Goal: Task Accomplishment & Management: Manage account settings

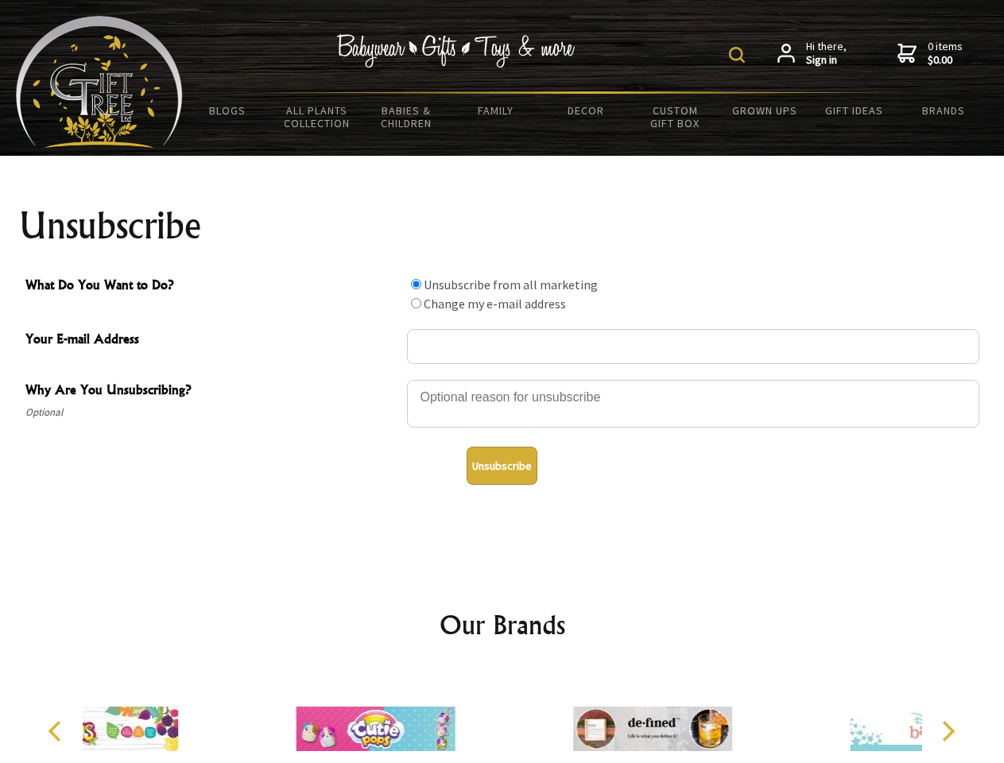
click at [739, 55] on img at bounding box center [737, 55] width 16 height 16
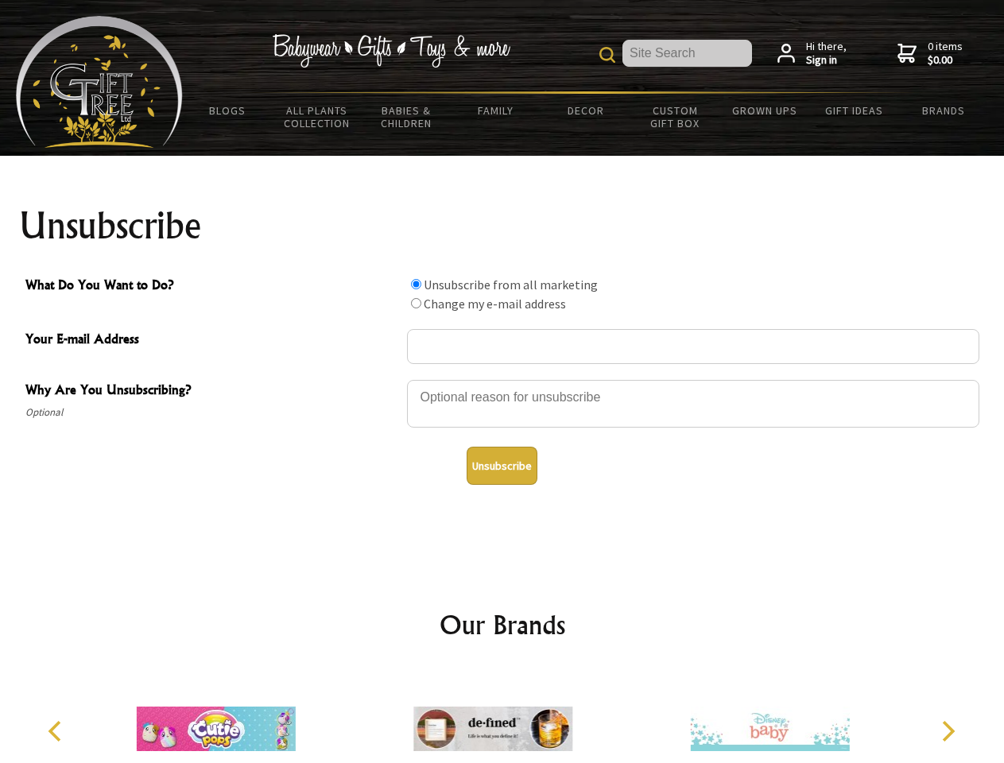
click at [502, 379] on div at bounding box center [693, 406] width 572 height 56
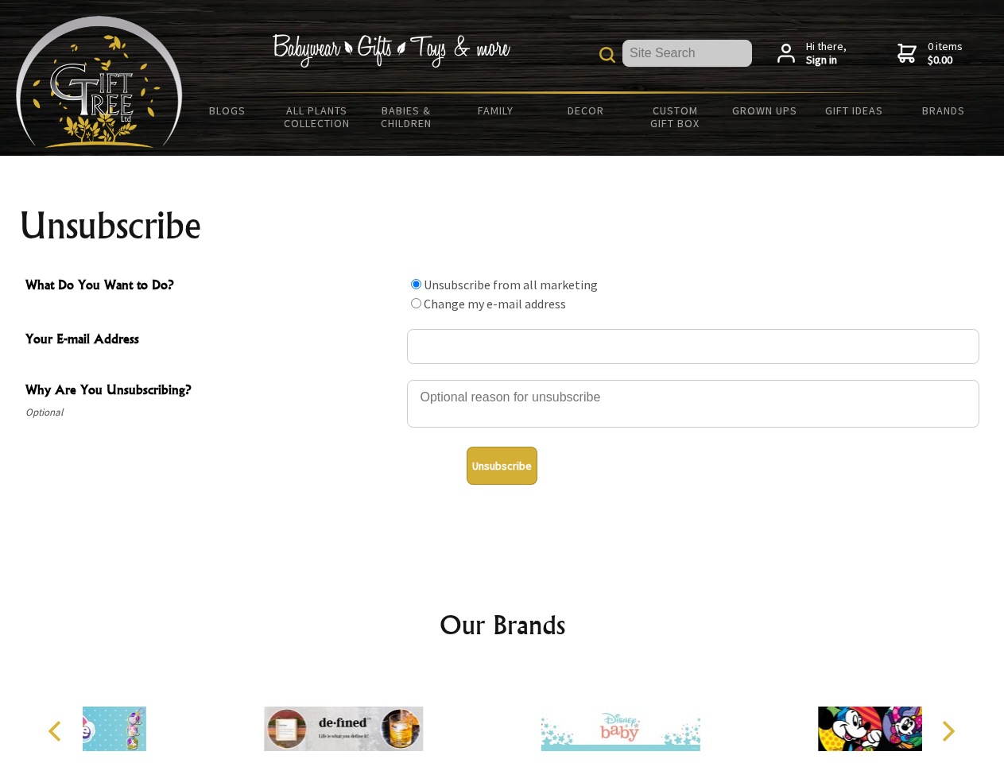
click at [416, 284] on input "What Do You Want to Do?" at bounding box center [416, 284] width 10 height 10
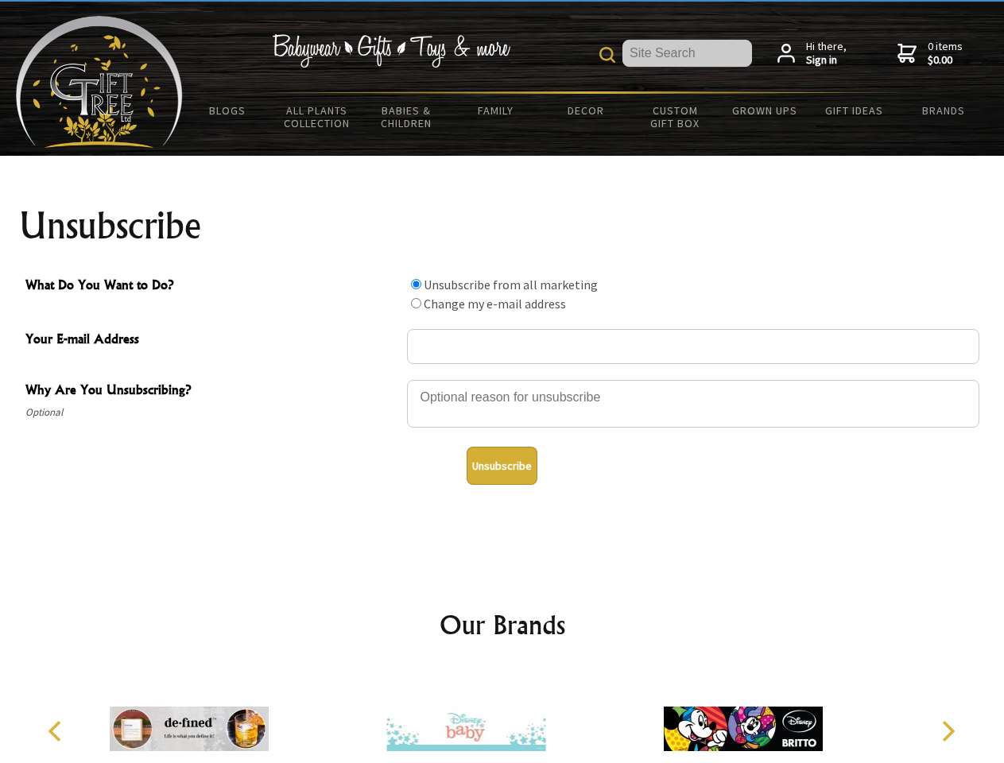
click at [416, 303] on input "What Do You Want to Do?" at bounding box center [416, 303] width 10 height 10
radio input "true"
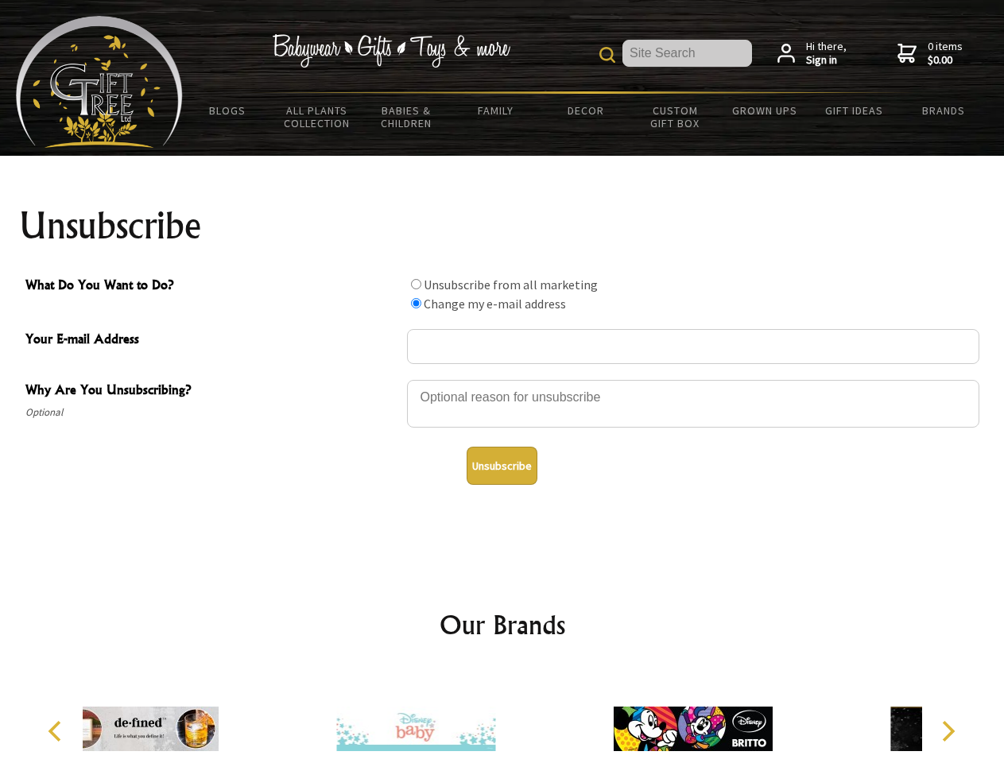
click at [501, 466] on button "Unsubscribe" at bounding box center [501, 466] width 71 height 38
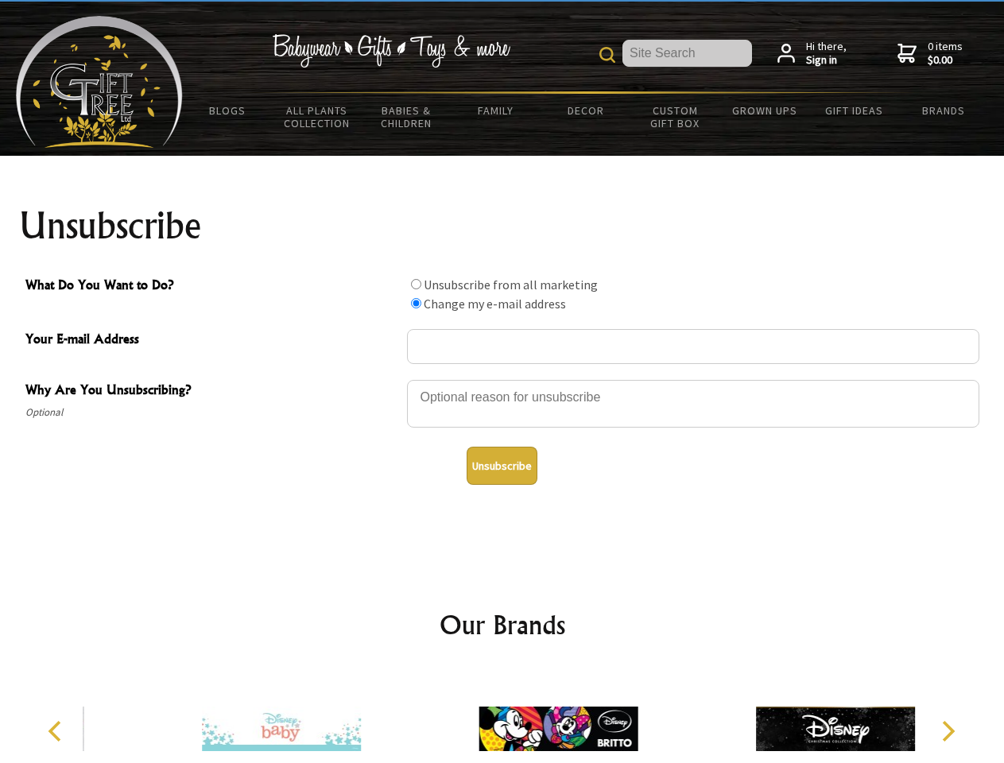
click at [502, 716] on img at bounding box center [557, 728] width 159 height 119
click at [57, 731] on icon "Previous" at bounding box center [56, 731] width 21 height 21
click at [947, 731] on icon "Next" at bounding box center [946, 731] width 21 height 21
